Goal: Check status: Check status

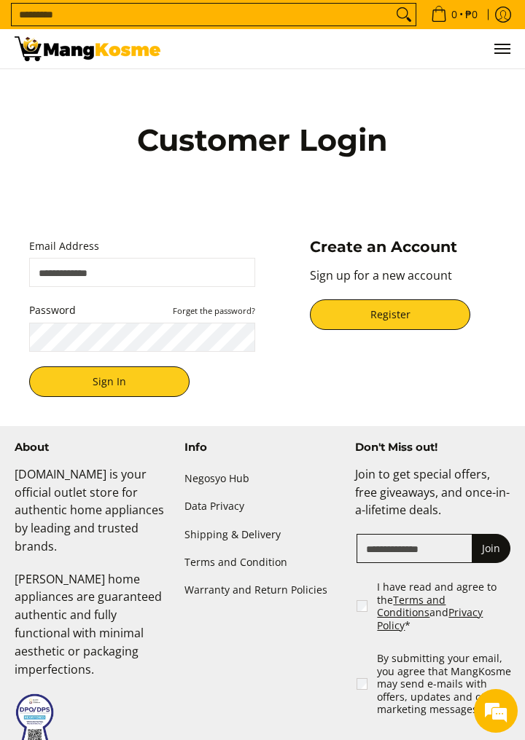
click at [75, 286] on input "Email Address" at bounding box center [142, 272] width 226 height 29
type input "**********"
click at [29, 367] on button "Sign In" at bounding box center [109, 382] width 160 height 31
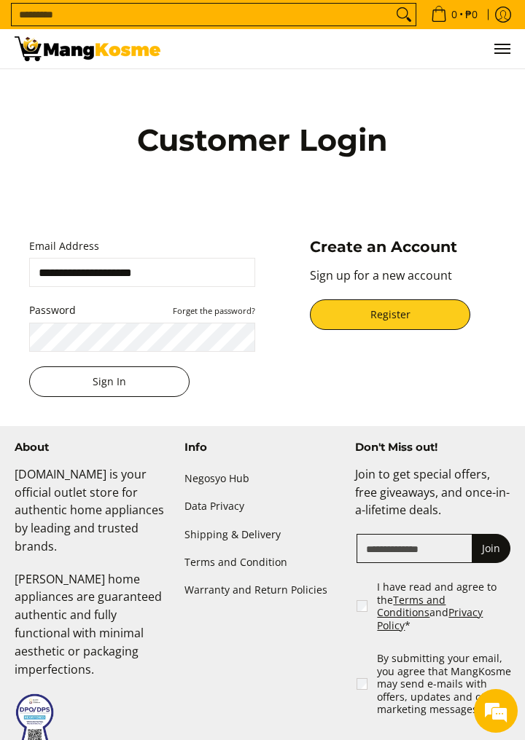
click at [66, 397] on button "Sign In" at bounding box center [109, 382] width 160 height 31
